Goal: Task Accomplishment & Management: Manage account settings

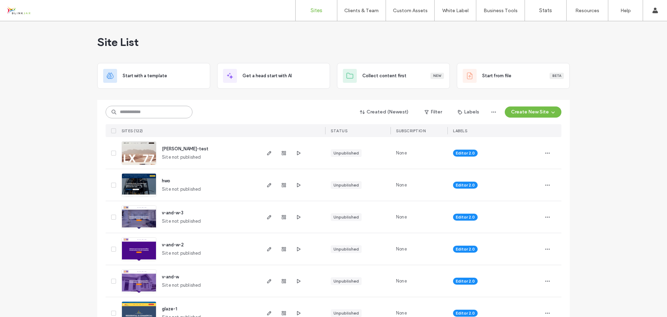
click at [152, 112] on input at bounding box center [149, 112] width 87 height 13
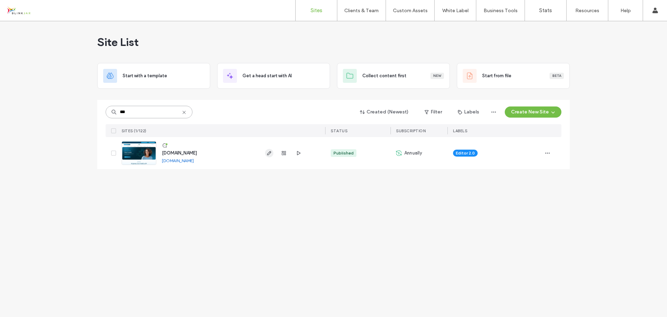
type input "***"
click at [268, 153] on icon "button" at bounding box center [270, 153] width 6 height 6
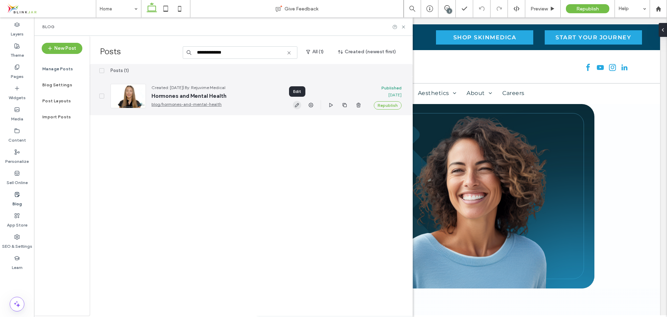
type input "**********"
click at [296, 106] on icon "button" at bounding box center [297, 105] width 6 height 6
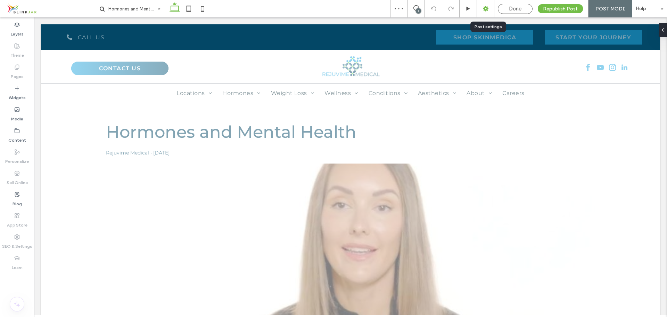
click at [487, 9] on icon at bounding box center [485, 8] width 7 height 7
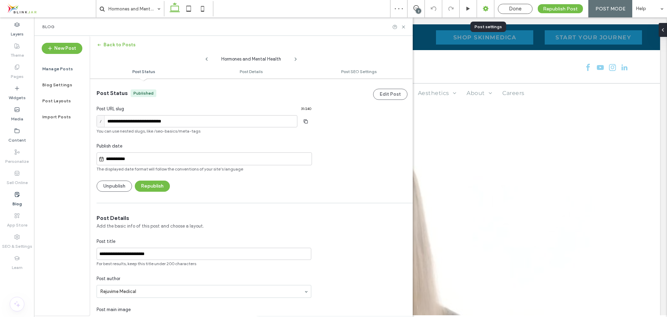
scroll to position [0, 0]
click at [114, 185] on button "Unpublish" at bounding box center [114, 185] width 35 height 11
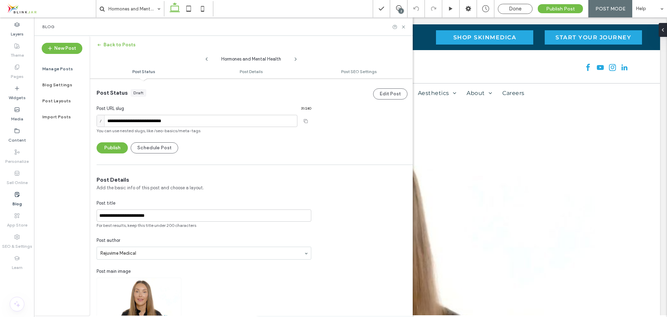
scroll to position [0, 0]
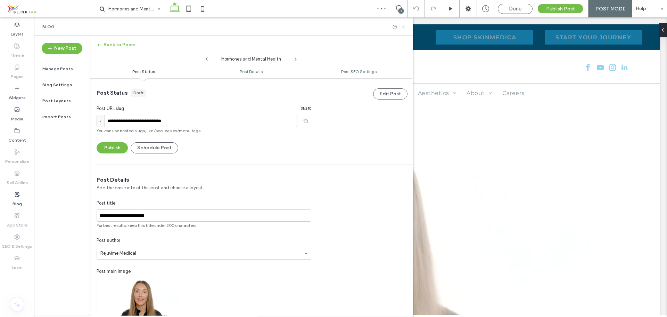
click at [403, 26] on use at bounding box center [403, 26] width 3 height 3
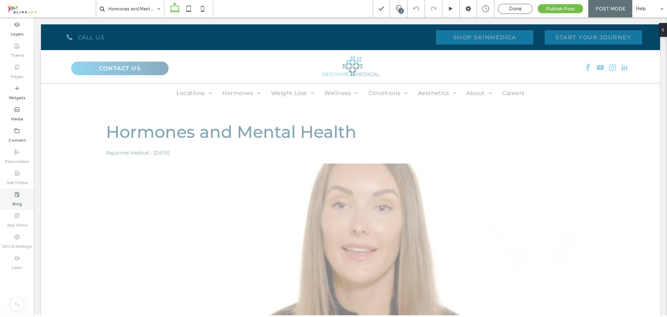
click at [16, 197] on label "Blog" at bounding box center [17, 202] width 9 height 10
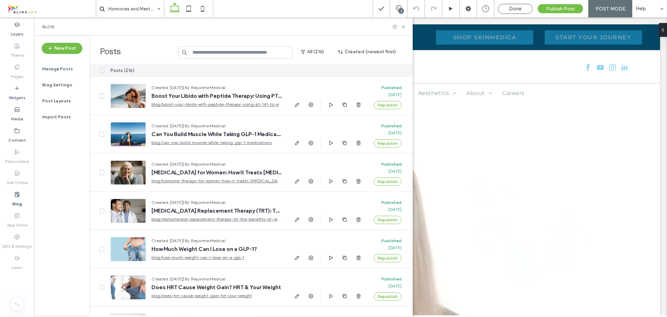
click at [241, 54] on input at bounding box center [235, 52] width 115 height 13
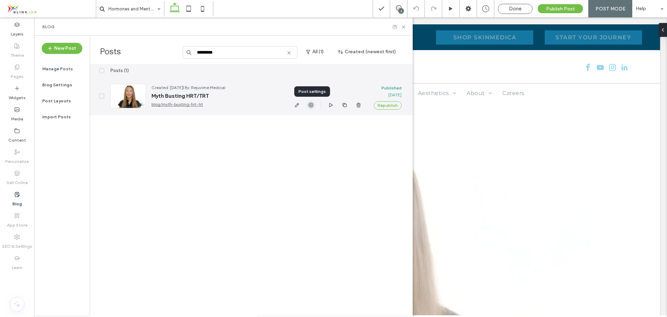
type input "*********"
click at [309, 106] on icon "button" at bounding box center [311, 105] width 6 height 6
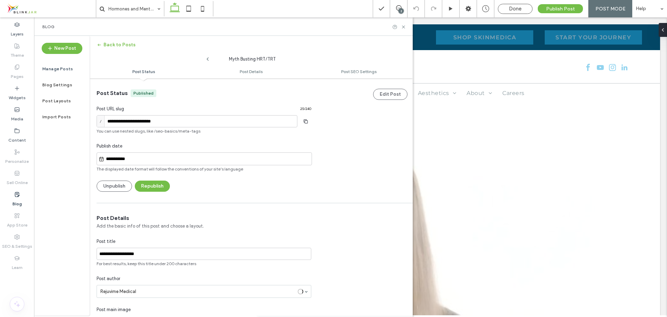
scroll to position [0, 0]
click at [113, 188] on button "Unpublish" at bounding box center [114, 185] width 35 height 11
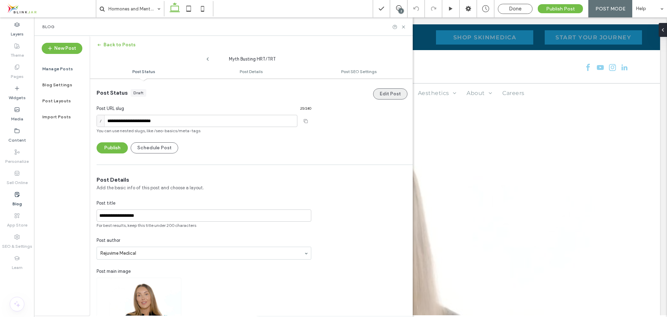
scroll to position [0, 0]
click at [405, 27] on icon at bounding box center [403, 26] width 5 height 5
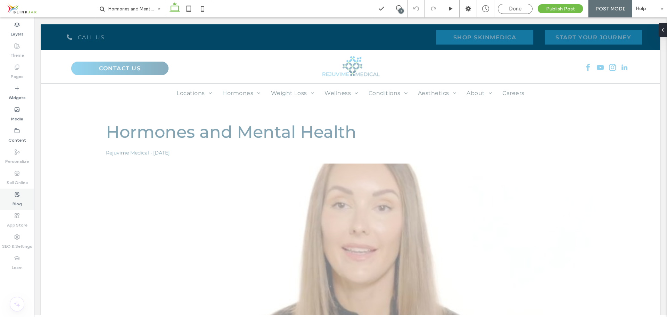
click at [17, 197] on label "Blog" at bounding box center [17, 202] width 9 height 10
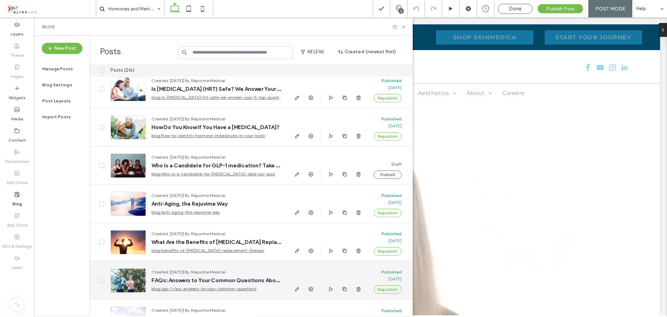
scroll to position [2633, 0]
